Goal: Information Seeking & Learning: Learn about a topic

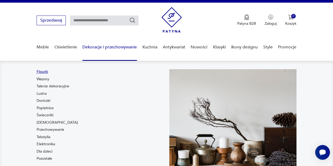
click at [43, 71] on link "Figurki" at bounding box center [42, 71] width 11 height 5
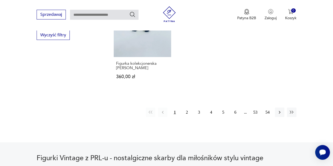
scroll to position [746, 0]
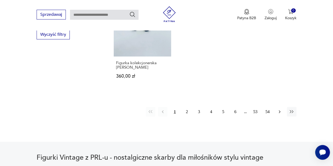
click at [280, 113] on button "button" at bounding box center [279, 111] width 9 height 9
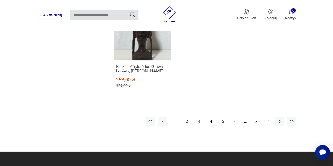
scroll to position [761, 0]
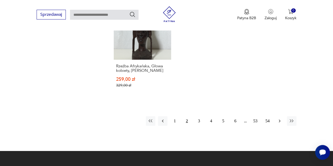
click at [279, 118] on icon "button" at bounding box center [279, 120] width 5 height 5
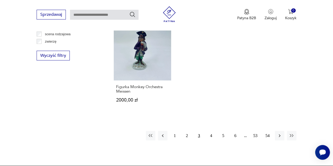
scroll to position [726, 0]
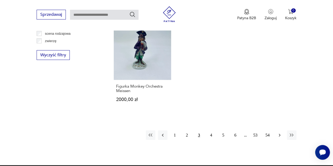
click at [276, 131] on button "button" at bounding box center [279, 135] width 9 height 9
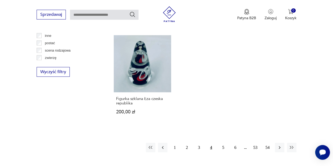
scroll to position [711, 0]
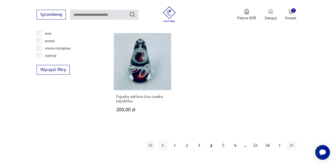
click at [281, 143] on icon "button" at bounding box center [279, 145] width 5 height 5
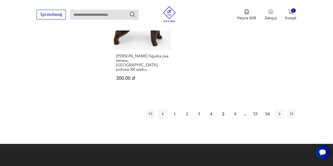
scroll to position [774, 0]
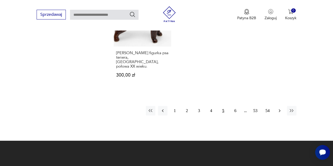
click at [282, 108] on icon "button" at bounding box center [279, 110] width 5 height 5
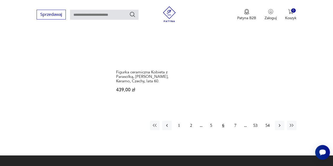
scroll to position [763, 0]
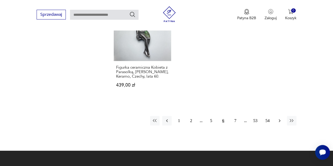
click at [278, 118] on icon "button" at bounding box center [279, 120] width 5 height 5
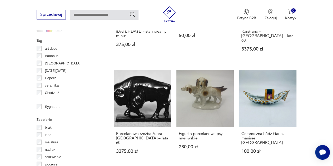
scroll to position [462, 0]
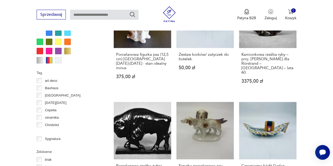
click at [119, 13] on input "text" at bounding box center [104, 15] width 68 height 10
type input "*******"
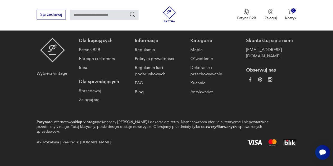
type input "*******"
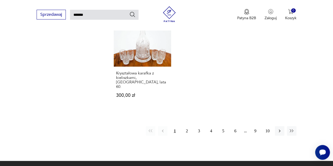
scroll to position [627, 0]
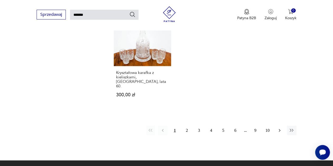
click at [281, 128] on icon "button" at bounding box center [279, 130] width 5 height 5
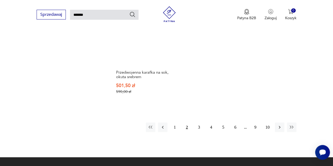
scroll to position [637, 0]
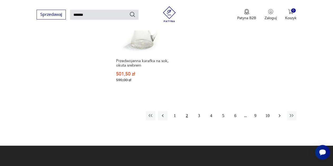
click at [282, 111] on button "button" at bounding box center [279, 115] width 9 height 9
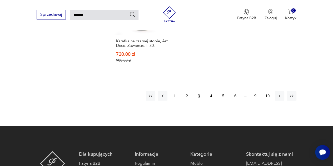
scroll to position [670, 0]
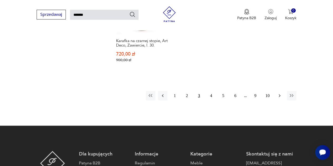
click at [277, 93] on icon "button" at bounding box center [279, 95] width 5 height 5
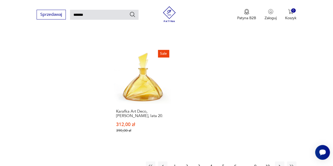
scroll to position [614, 0]
